Goal: Transaction & Acquisition: Purchase product/service

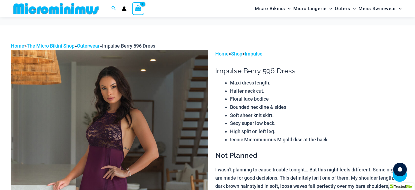
scroll to position [459, 0]
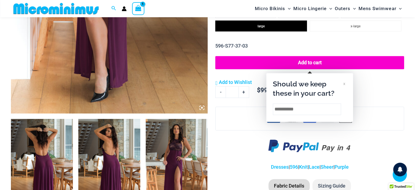
scroll to position [229, 0]
